Goal: Task Accomplishment & Management: Use online tool/utility

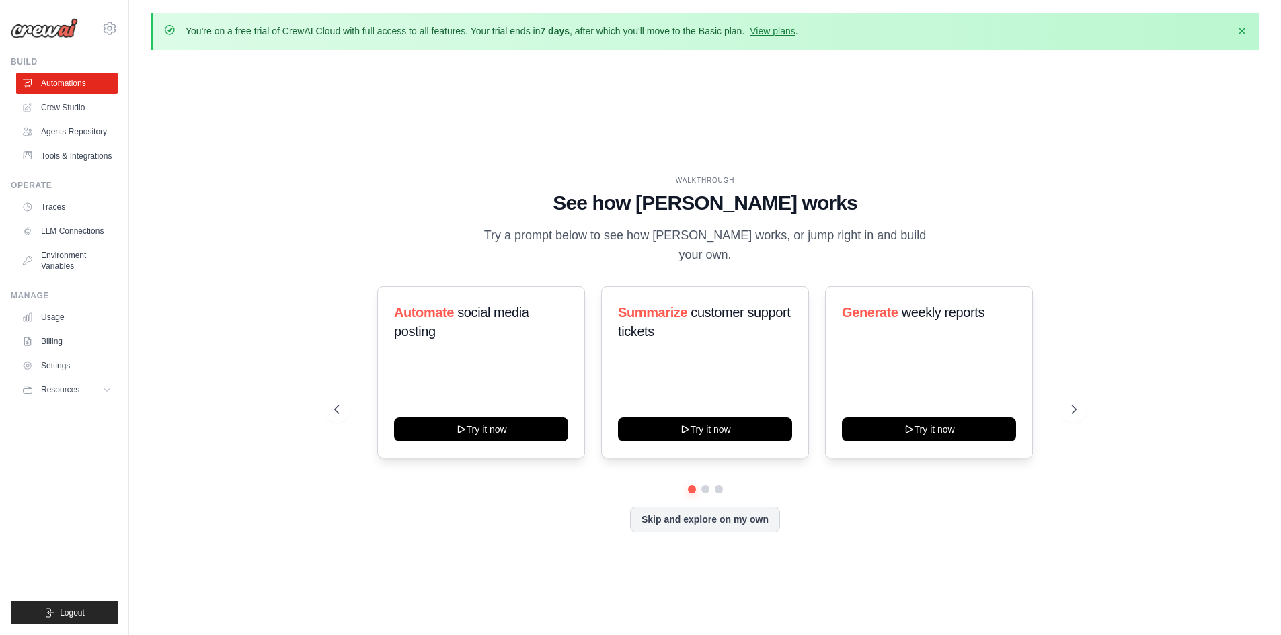
click at [295, 238] on div "WALKTHROUGH See how [PERSON_NAME] works Try a prompt below to see how [PERSON_N…" at bounding box center [705, 365] width 1109 height 608
drag, startPoint x: 437, startPoint y: 309, endPoint x: 552, endPoint y: 349, distance: 121.6
click at [552, 349] on div "Automate social media posting Try it now" at bounding box center [481, 372] width 208 height 172
click at [234, 274] on div "WALKTHROUGH See how [PERSON_NAME] works Try a prompt below to see how [PERSON_N…" at bounding box center [705, 365] width 1109 height 608
drag, startPoint x: 243, startPoint y: 37, endPoint x: 472, endPoint y: 36, distance: 229.3
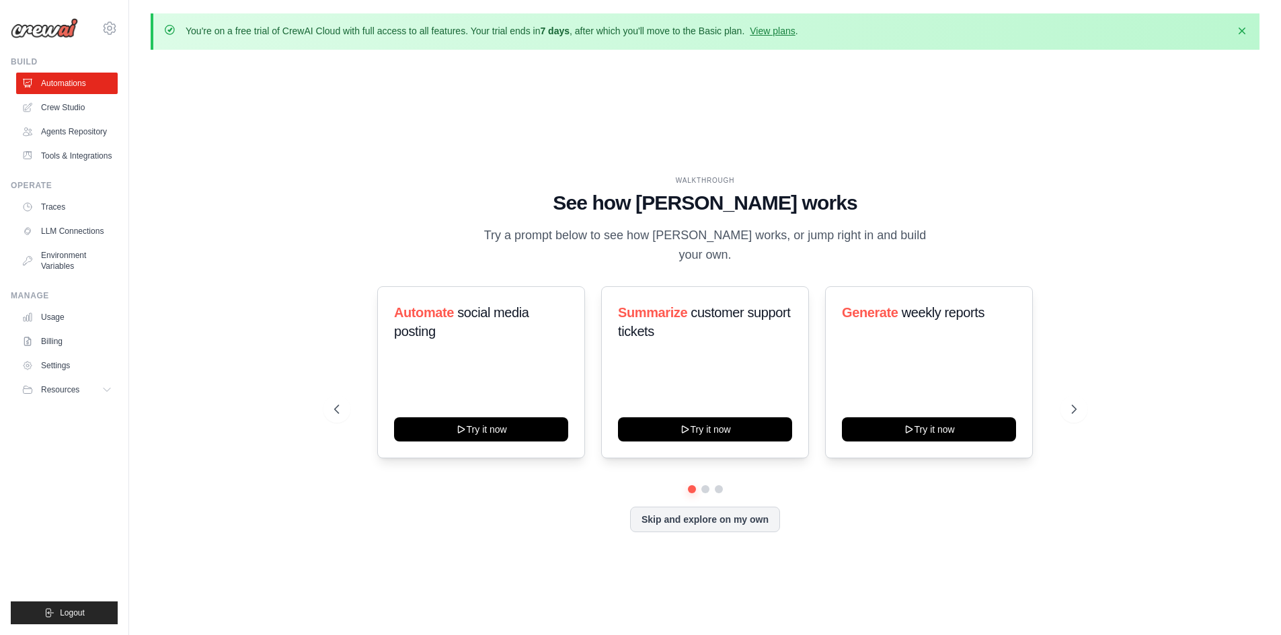
click at [467, 36] on p "You're on a free trial of CrewAI Cloud with full access to all features. Your t…" at bounding box center [492, 30] width 612 height 13
drag, startPoint x: 494, startPoint y: 36, endPoint x: 592, endPoint y: 36, distance: 97.5
click at [569, 37] on p "You're on a free trial of CrewAI Cloud with full access to all features. Your t…" at bounding box center [492, 30] width 612 height 13
drag, startPoint x: 645, startPoint y: 32, endPoint x: 653, endPoint y: 32, distance: 8.1
click at [650, 32] on p "You're on a free trial of CrewAI Cloud with full access to all features. Your t…" at bounding box center [492, 30] width 612 height 13
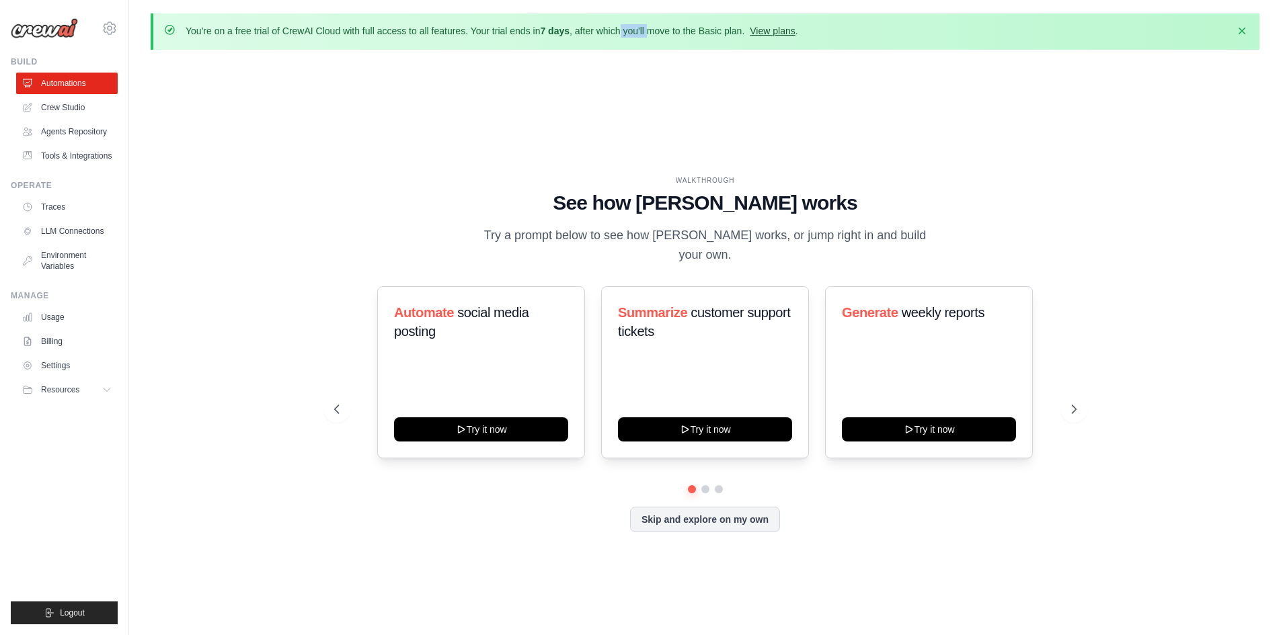
click at [773, 32] on link "View plans" at bounding box center [772, 31] width 45 height 11
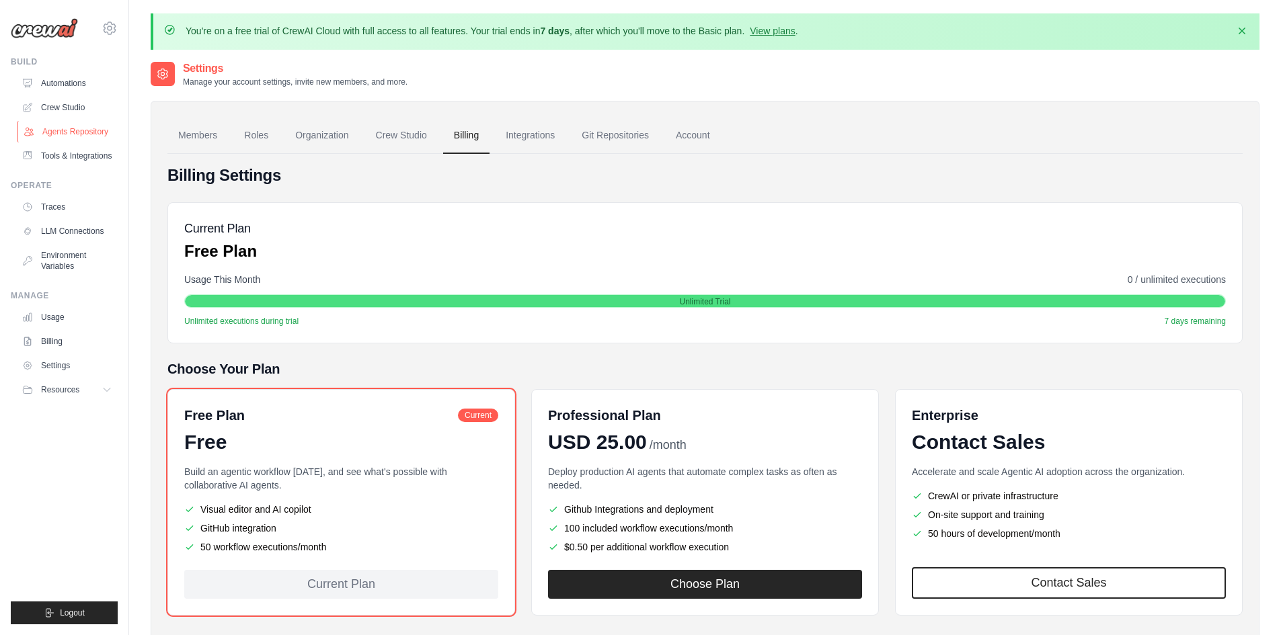
click at [61, 136] on link "Agents Repository" at bounding box center [68, 132] width 102 height 22
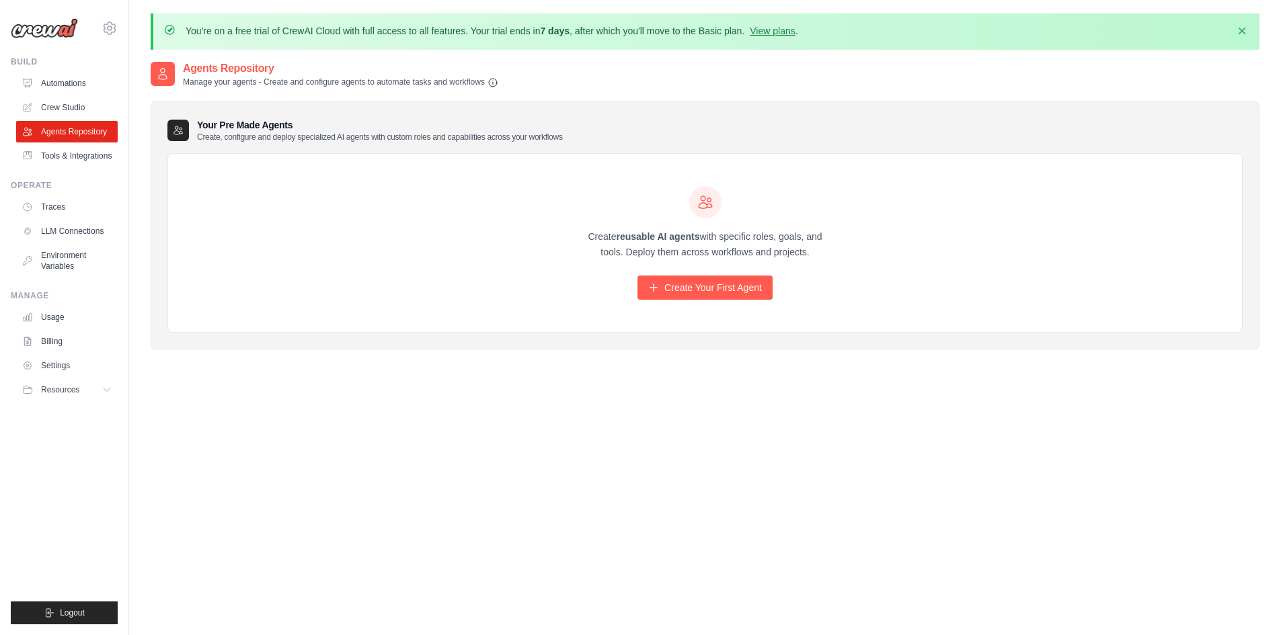
drag, startPoint x: 613, startPoint y: 236, endPoint x: 689, endPoint y: 235, distance: 76.0
click at [683, 235] on p "Create reusable AI agents with specific roles, goals, and tools. Deploy them ac…" at bounding box center [705, 244] width 258 height 31
drag, startPoint x: 725, startPoint y: 233, endPoint x: 807, endPoint y: 232, distance: 82.7
click at [809, 232] on p "Create reusable AI agents with specific roles, goals, and tools. Deploy them ac…" at bounding box center [705, 244] width 258 height 31
drag, startPoint x: 645, startPoint y: 250, endPoint x: 836, endPoint y: 263, distance: 191.4
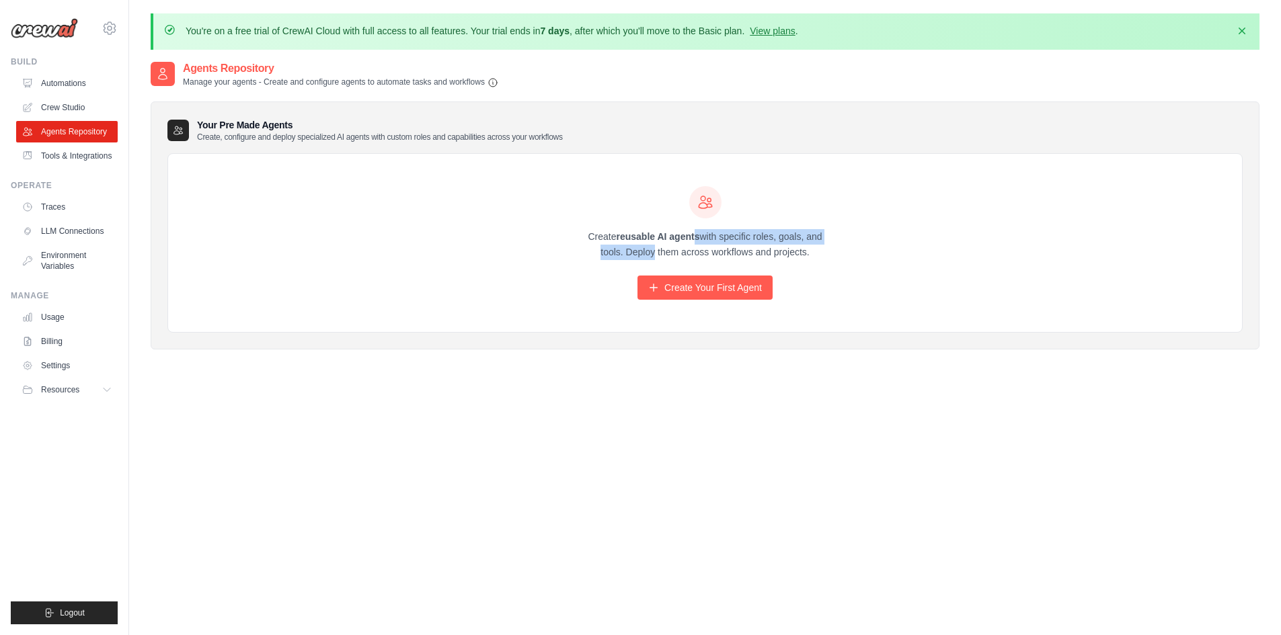
click at [834, 262] on div "Create reusable AI agents with specific roles, goals, and tools. Deploy them ac…" at bounding box center [705, 243] width 258 height 114
click at [844, 265] on div "Create reusable AI agents with specific roles, goals, and tools. Deploy them ac…" at bounding box center [705, 243] width 1074 height 179
click at [677, 298] on link "Create Your First Agent" at bounding box center [704, 288] width 135 height 24
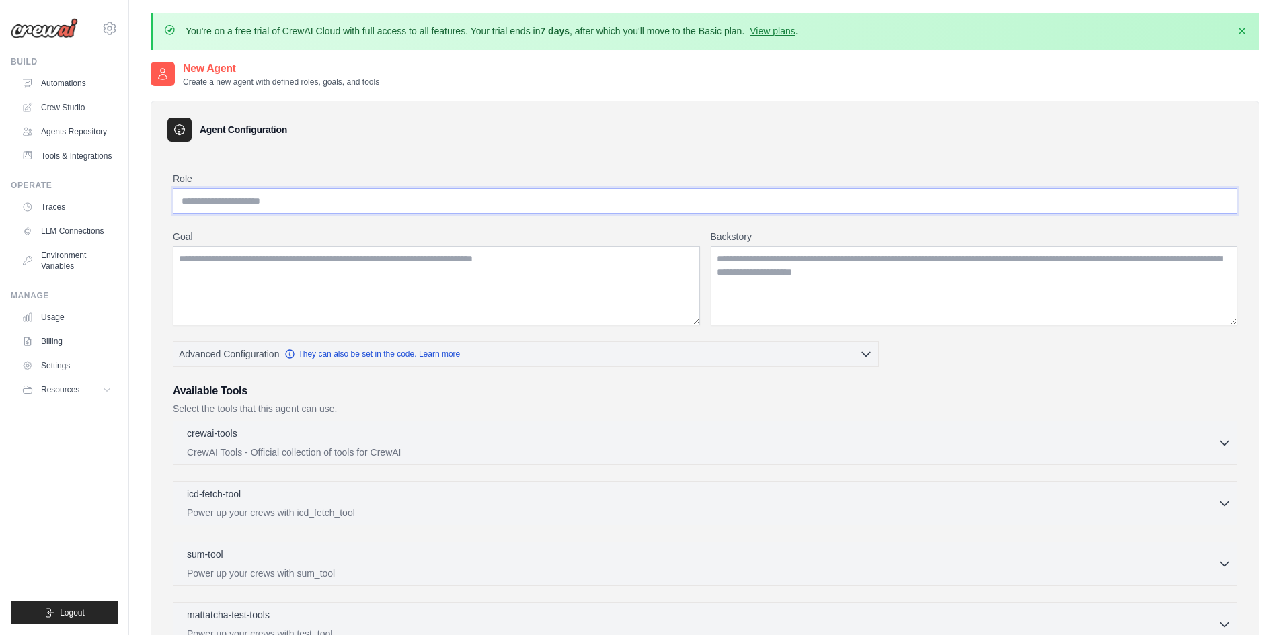
click at [207, 195] on input "Role" at bounding box center [705, 201] width 1064 height 26
click at [403, 153] on div "Role Goal [GEOGRAPHIC_DATA] Advanced Configuration They can also be set in the …" at bounding box center [704, 516] width 1075 height 727
